Goal: Entertainment & Leisure: Browse casually

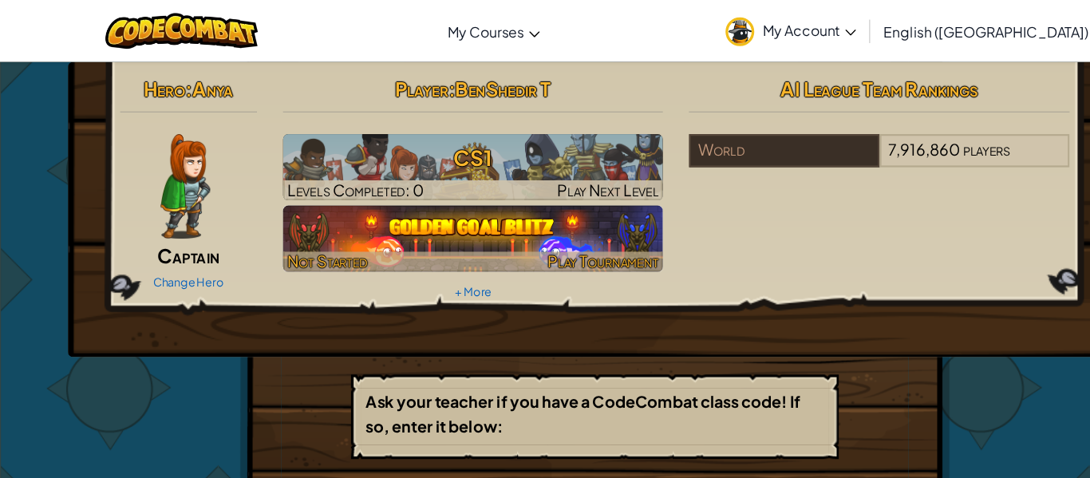
click at [357, 223] on img at bounding box center [433, 218] width 349 height 61
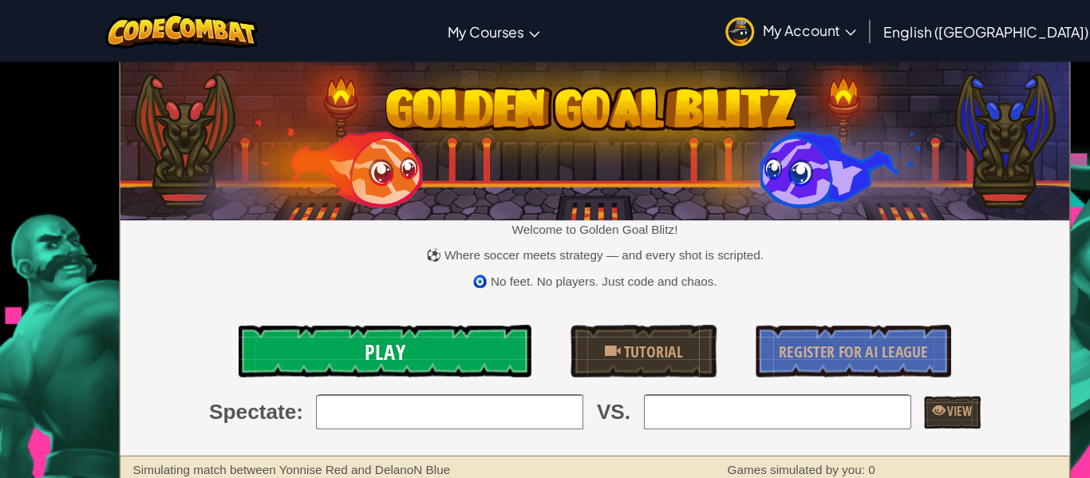
click at [439, 317] on link "Play" at bounding box center [353, 322] width 268 height 48
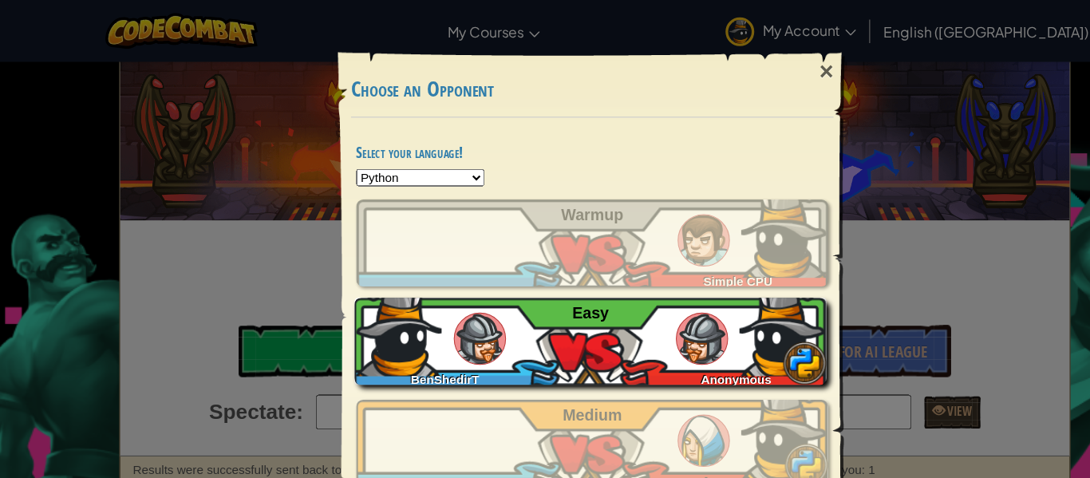
click at [479, 317] on div "BenShedirT Anonymous Easy" at bounding box center [541, 313] width 432 height 80
